Goal: Task Accomplishment & Management: Use online tool/utility

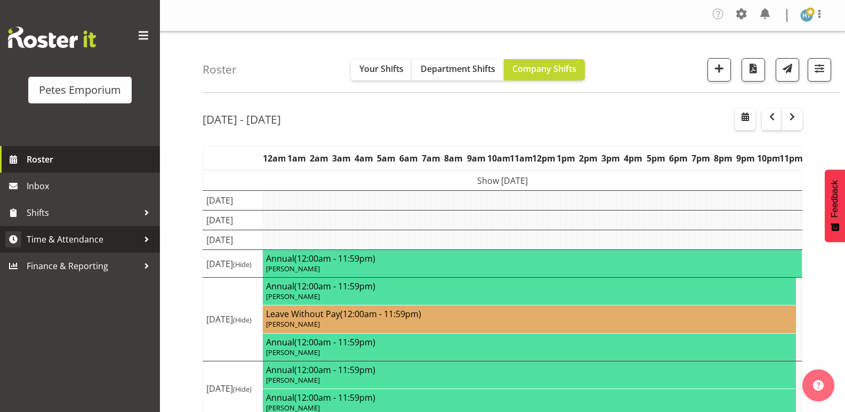
click at [69, 239] on span "Time & Attendance" at bounding box center [83, 239] width 112 height 16
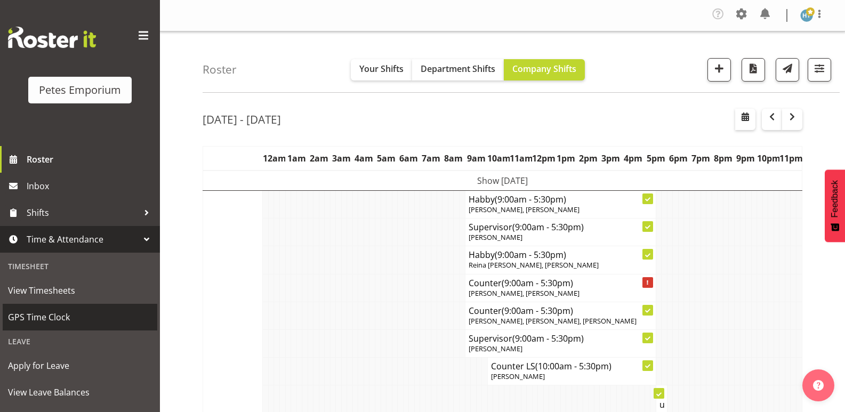
click at [50, 316] on span "GPS Time Clock" at bounding box center [80, 317] width 144 height 16
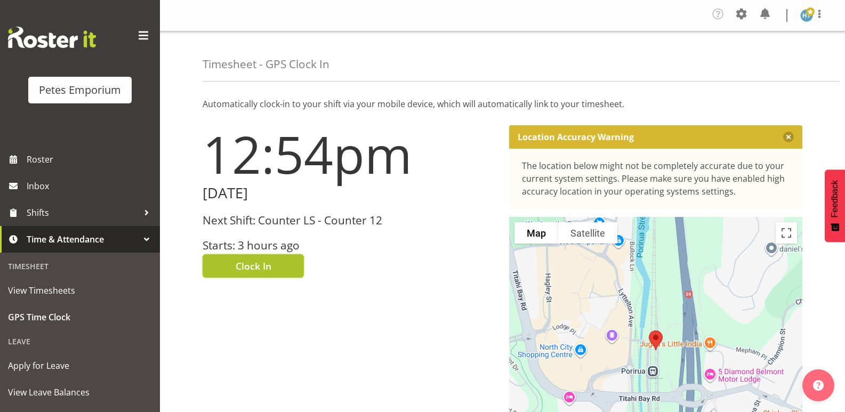
click at [262, 264] on span "Clock In" at bounding box center [254, 266] width 36 height 14
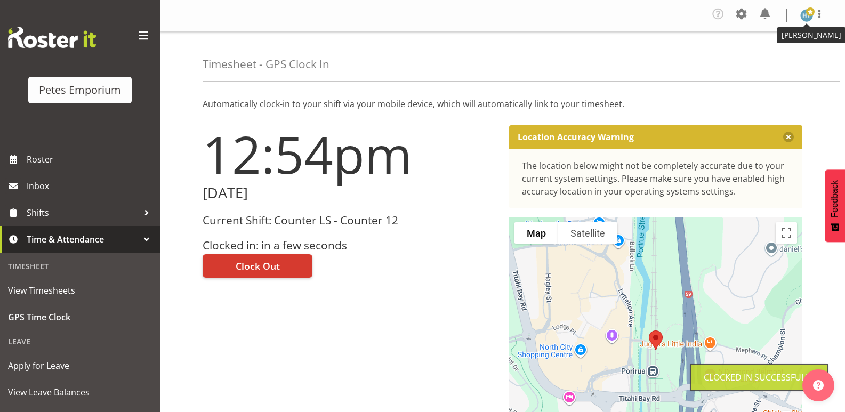
click at [808, 17] on img at bounding box center [806, 15] width 13 height 13
click at [766, 61] on link "Log Out" at bounding box center [775, 58] width 102 height 19
